Goal: Transaction & Acquisition: Download file/media

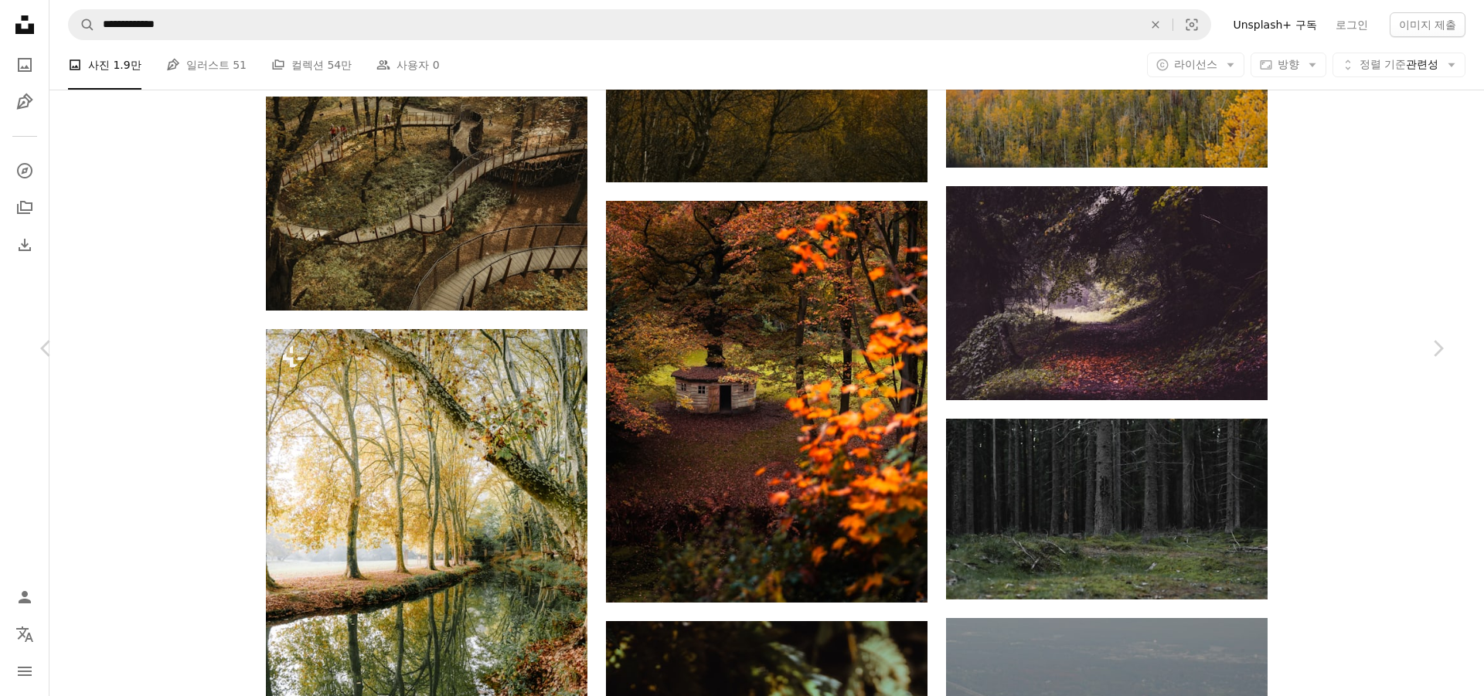
scroll to position [69091, 0]
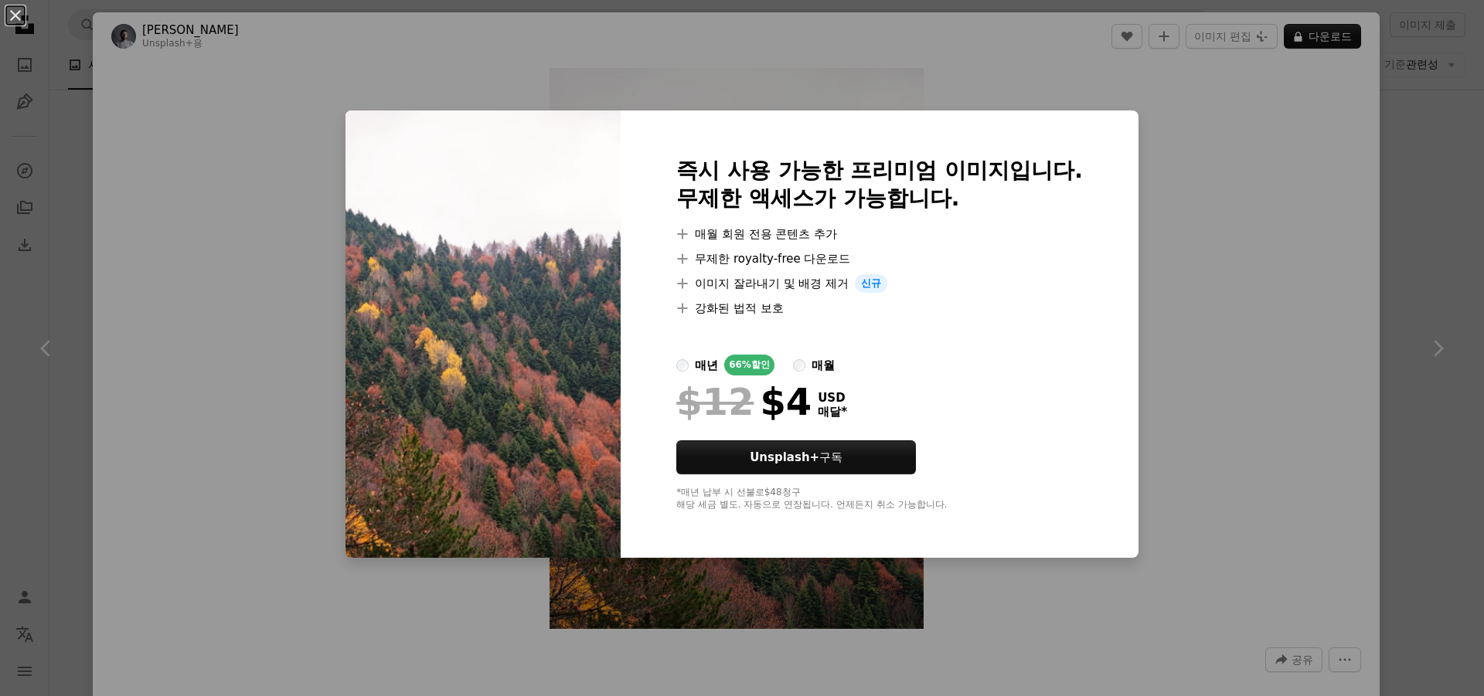
click at [1407, 234] on div "An X shape 즉시 사용 가능한 프리미엄 이미지입니다. 무제한 액세스가 가능합니다. A plus sign 매월 회원 전용 콘텐츠 추가 A…" at bounding box center [742, 348] width 1484 height 696
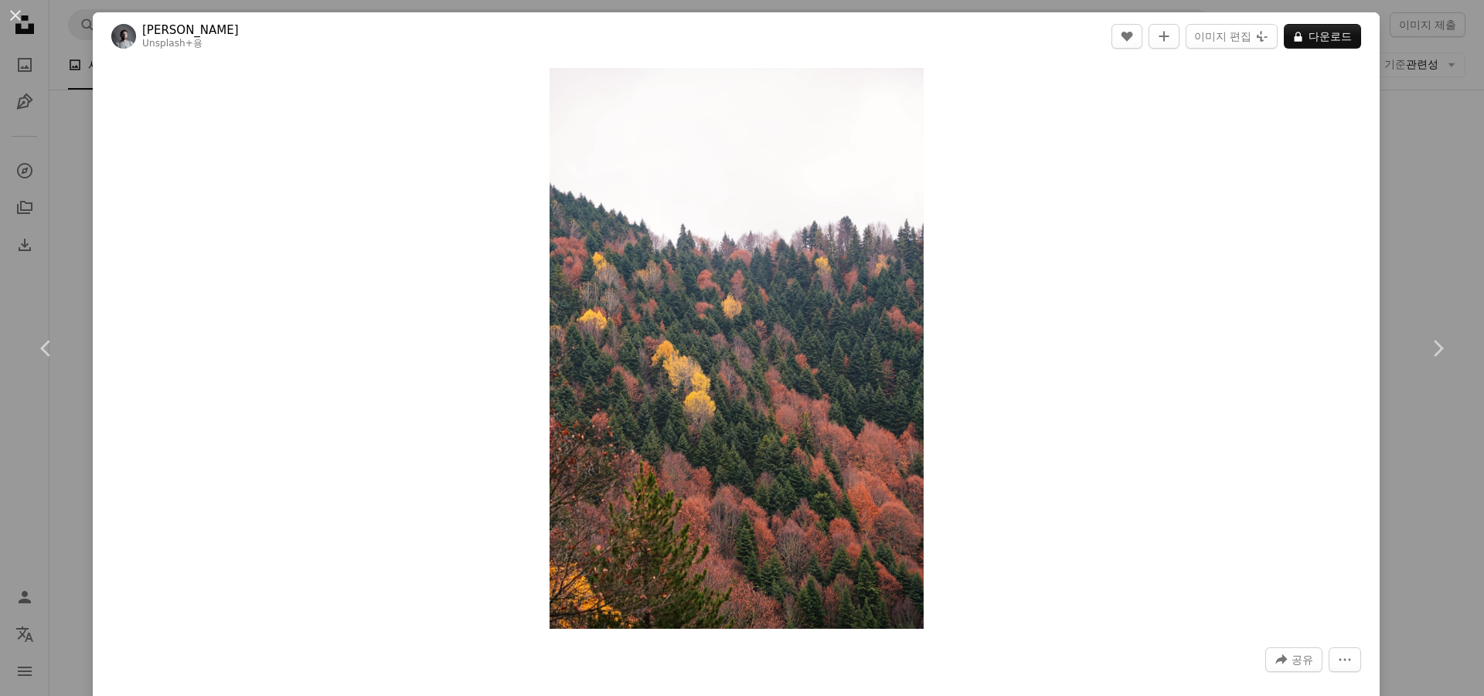
drag, startPoint x: 14, startPoint y: 11, endPoint x: 524, endPoint y: 177, distance: 536.4
click at [15, 11] on button "An X shape" at bounding box center [15, 15] width 19 height 19
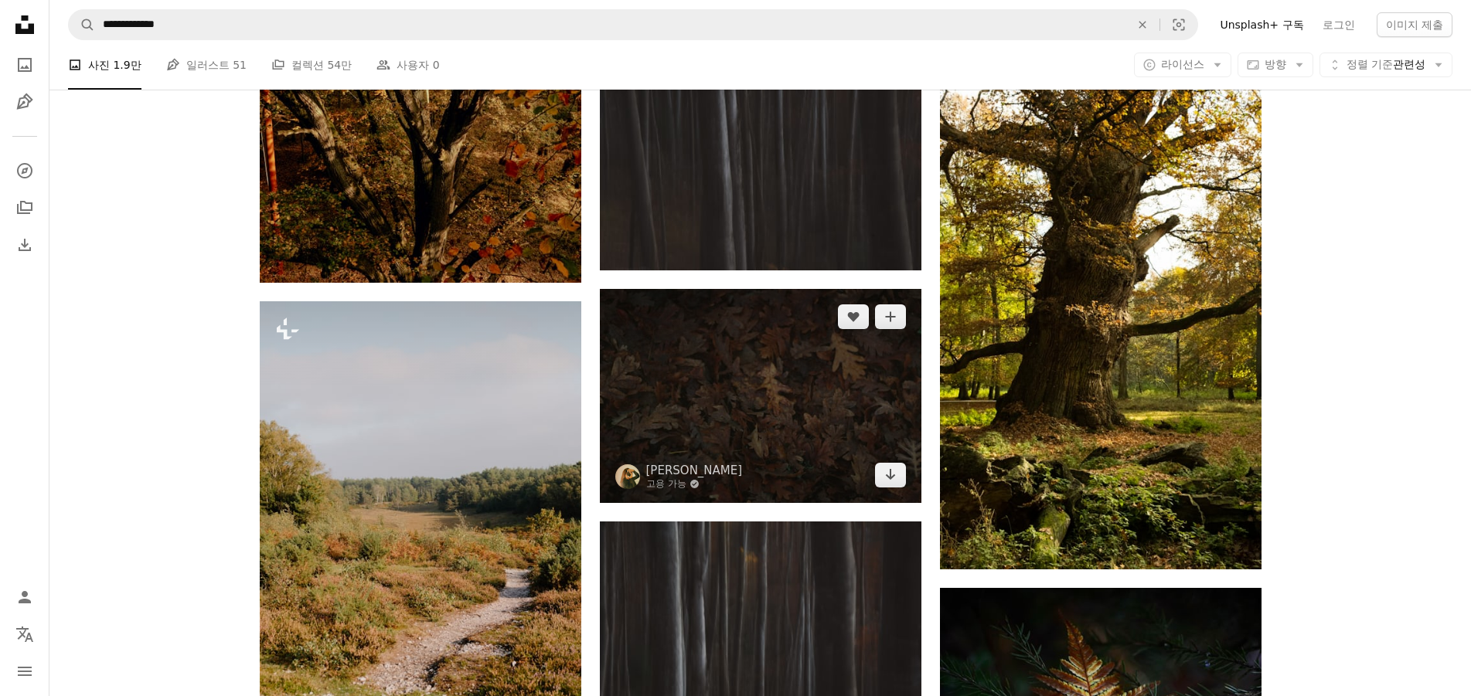
scroll to position [122528, 0]
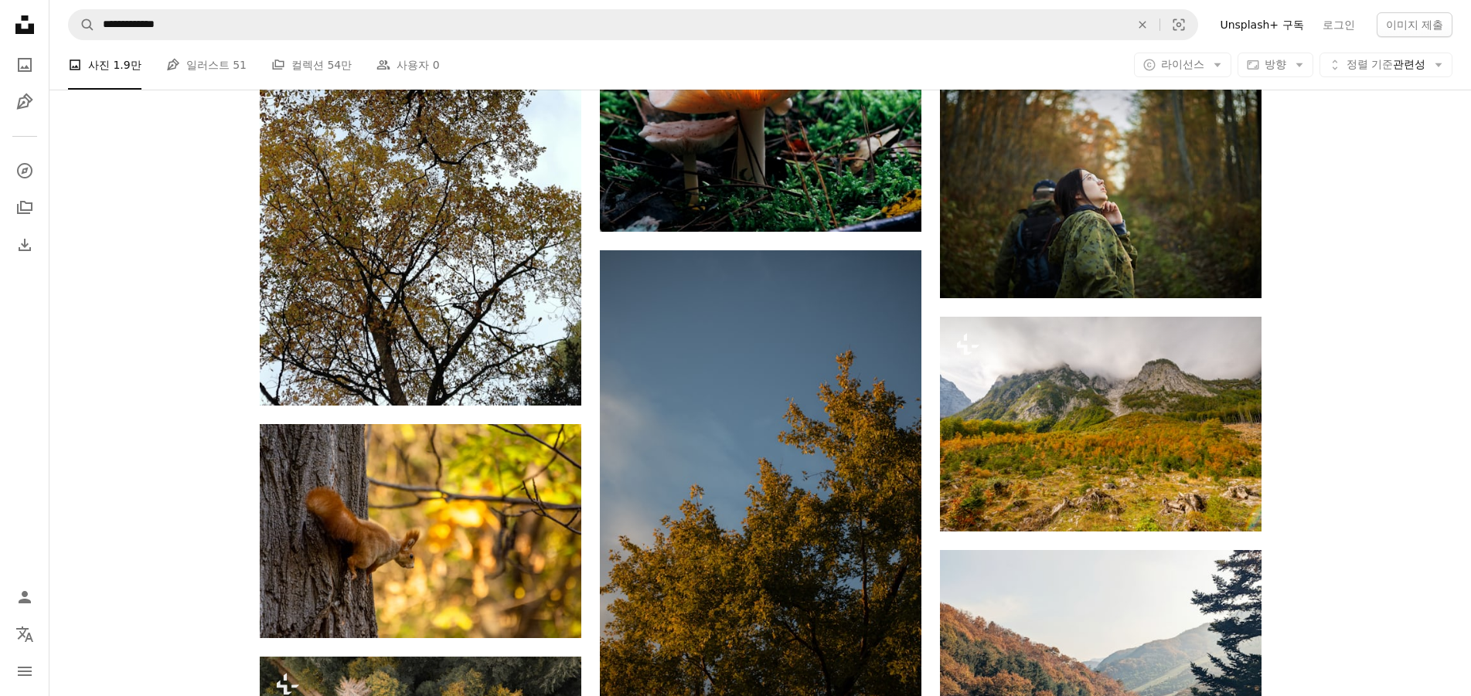
drag, startPoint x: 911, startPoint y: 502, endPoint x: 1311, endPoint y: 531, distance: 401.3
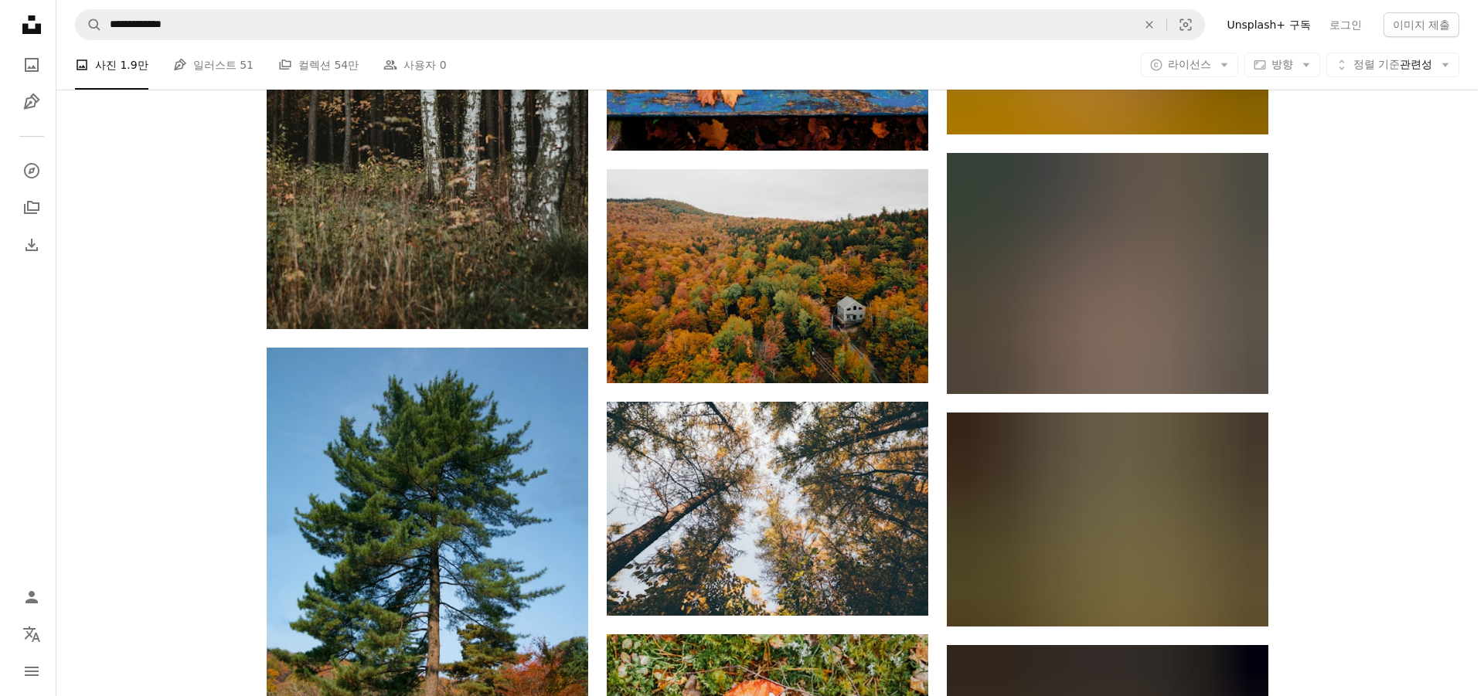
scroll to position [151366, 0]
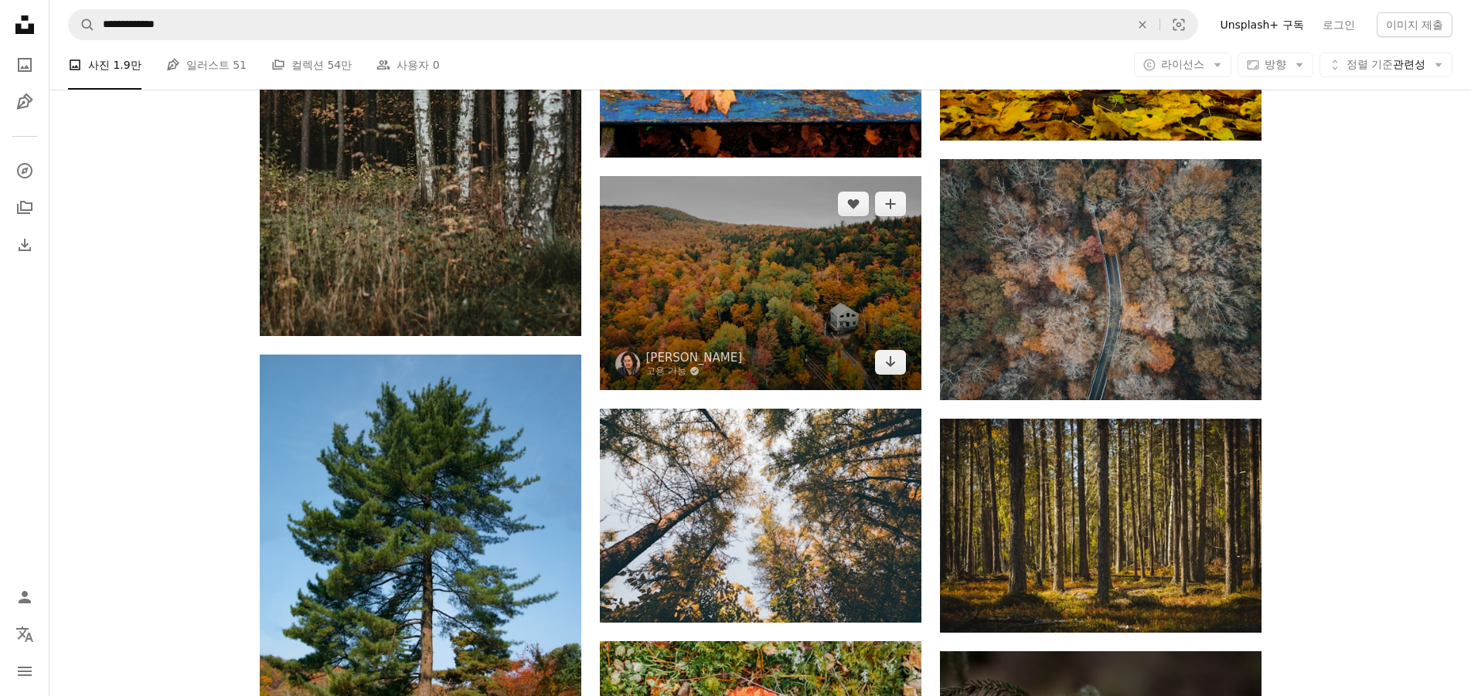
click at [735, 325] on img at bounding box center [760, 283] width 321 height 214
click at [900, 354] on link "Arrow pointing down" at bounding box center [890, 362] width 31 height 25
